Goal: Check status: Check status

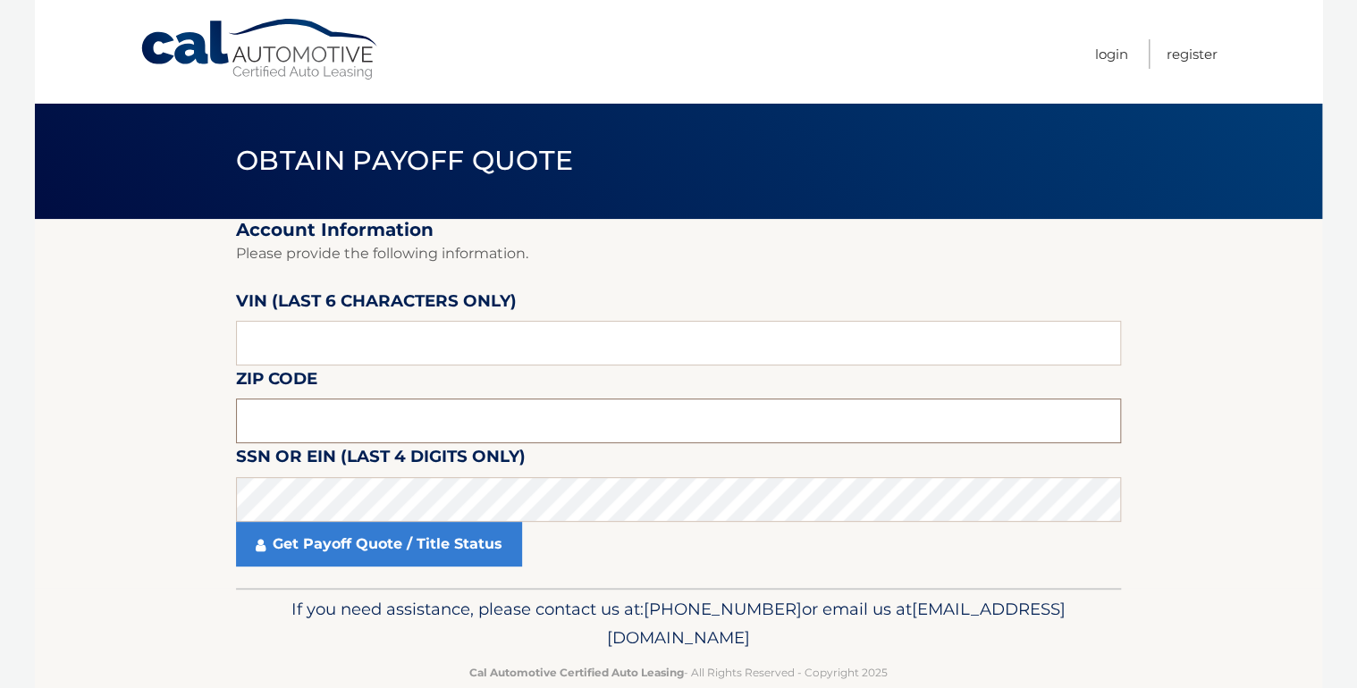
click at [454, 408] on input "text" at bounding box center [678, 421] width 885 height 45
type input "10703"
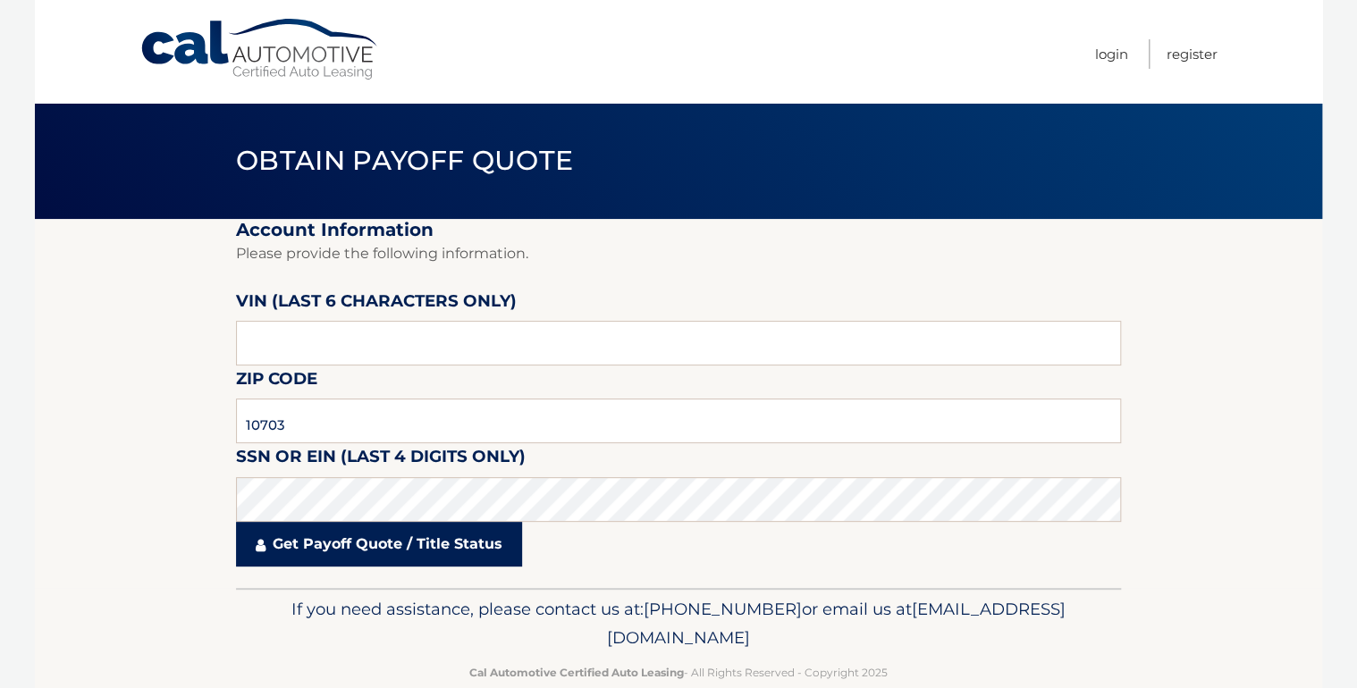
click at [390, 542] on link "Get Payoff Quote / Title Status" at bounding box center [379, 544] width 286 height 45
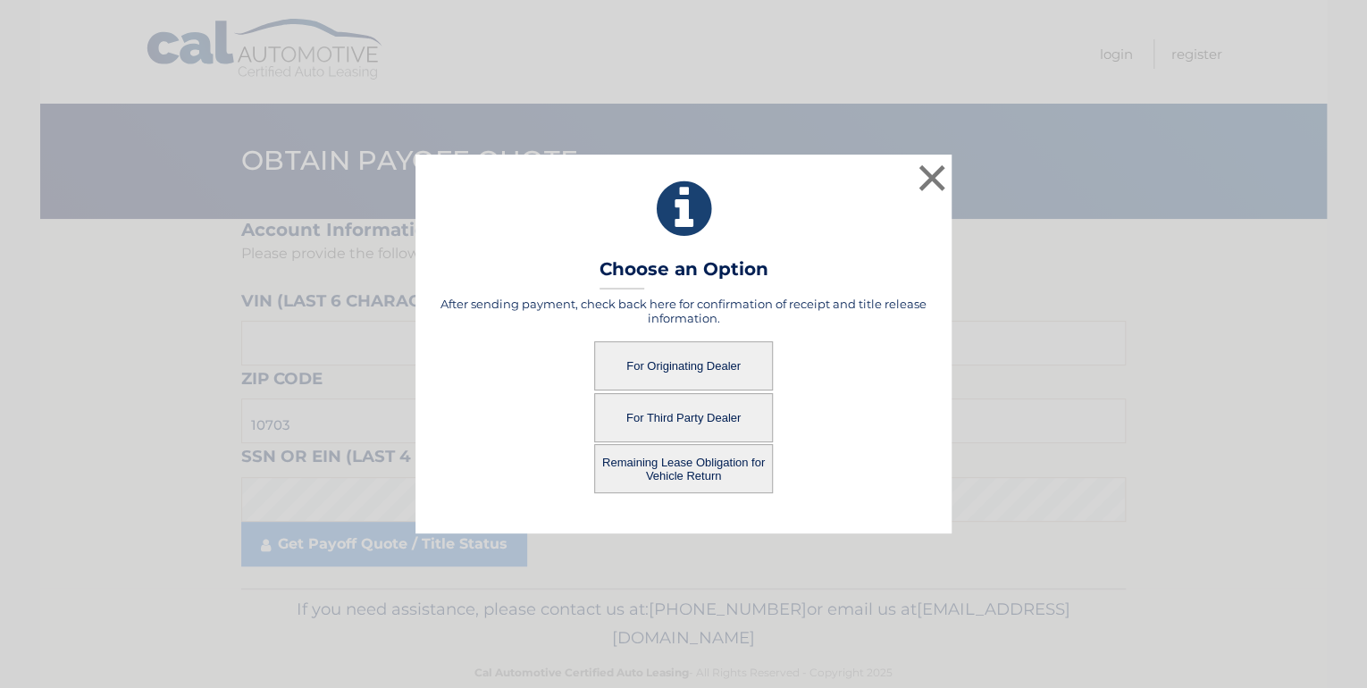
click at [686, 373] on button "For Originating Dealer" at bounding box center [683, 365] width 179 height 49
click at [686, 367] on button "For Originating Dealer" at bounding box center [683, 365] width 179 height 49
